Goal: Transaction & Acquisition: Download file/media

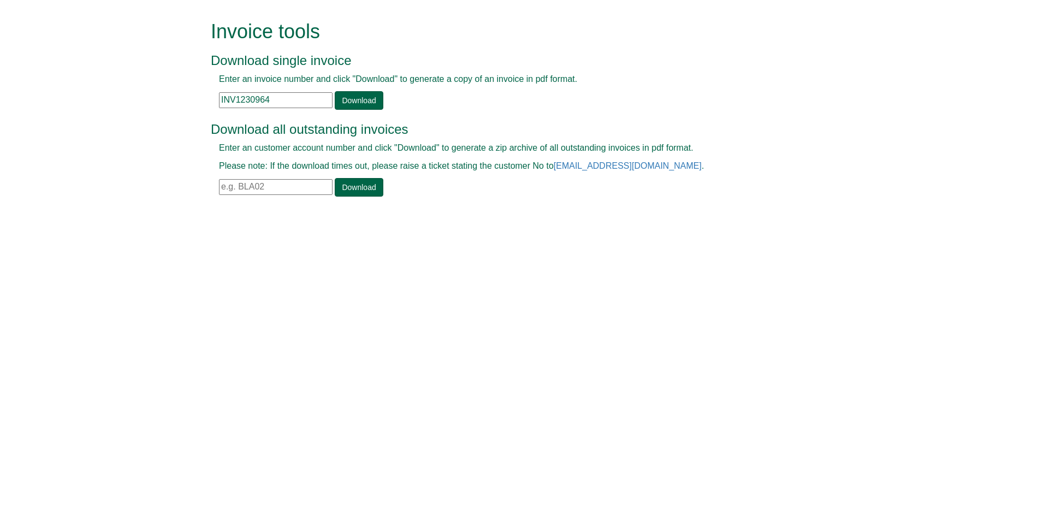
drag, startPoint x: 286, startPoint y: 106, endPoint x: 218, endPoint y: 96, distance: 68.4
click at [218, 96] on div "Enter an invoice number and click "Download" to generate a copy of an invoice i…" at bounding box center [510, 91] width 598 height 37
paste input "INV1384580"
type input "INV1384580"
click at [355, 102] on link "Download" at bounding box center [359, 100] width 48 height 19
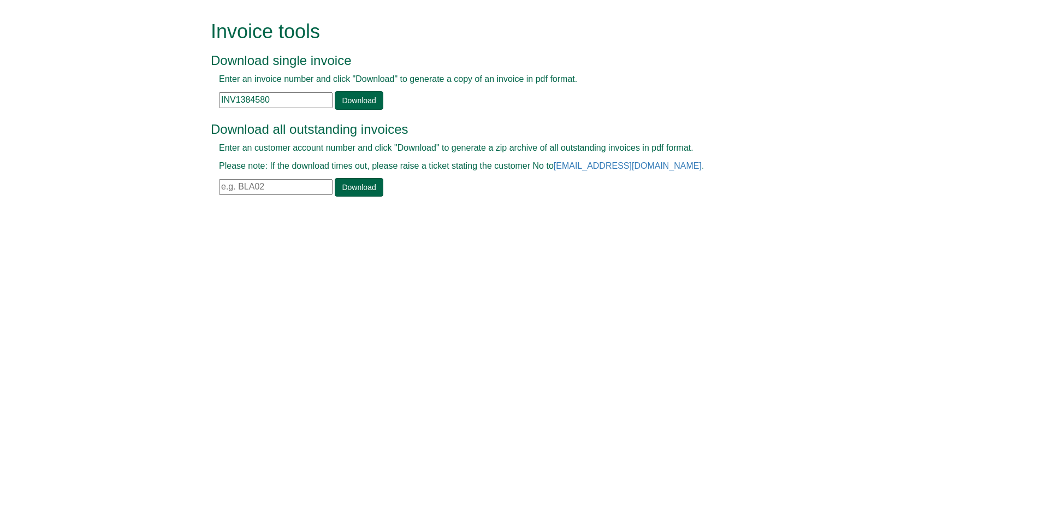
drag, startPoint x: 280, startPoint y: 98, endPoint x: 208, endPoint y: 97, distance: 71.5
click at [208, 97] on div "Invoice tools Download single invoice Enter an invoice number and click "Downlo…" at bounding box center [522, 109] width 639 height 219
paste input "INV1236609"
type input "INV1236609"
click at [346, 99] on link "Download" at bounding box center [359, 100] width 48 height 19
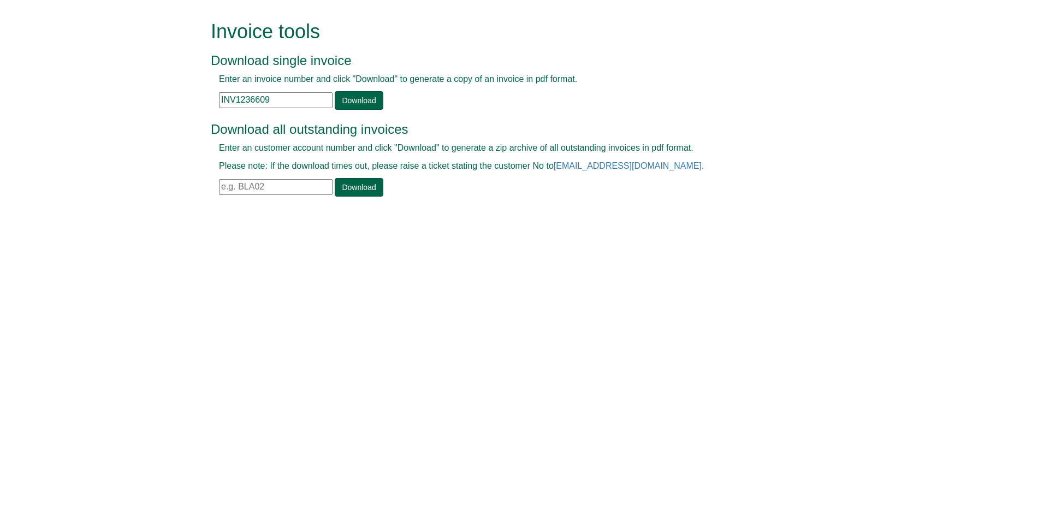
click at [275, 93] on input "INV1236609" at bounding box center [276, 100] width 114 height 16
drag, startPoint x: 275, startPoint y: 93, endPoint x: 212, endPoint y: 108, distance: 64.9
click at [212, 108] on div "Enter an invoice number and click "Download" to generate a copy of an invoice i…" at bounding box center [510, 91] width 598 height 37
paste input "INV1322512"
type input "INV1322512"
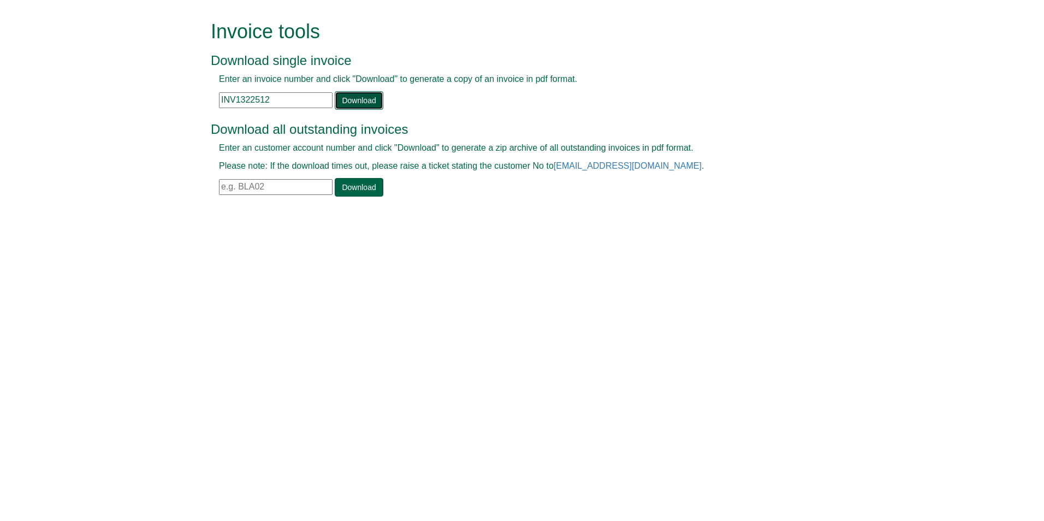
click at [352, 98] on link "Download" at bounding box center [359, 100] width 48 height 19
